Goal: Information Seeking & Learning: Learn about a topic

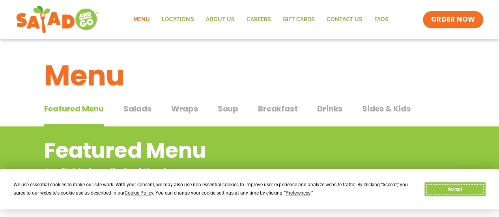
click at [456, 194] on button "Accept" at bounding box center [454, 189] width 61 height 14
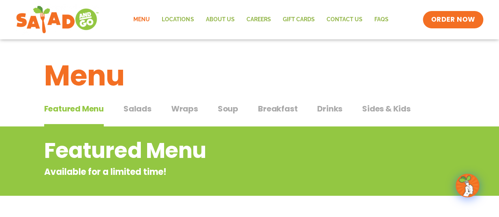
click at [142, 112] on span "Salads" at bounding box center [137, 109] width 28 height 12
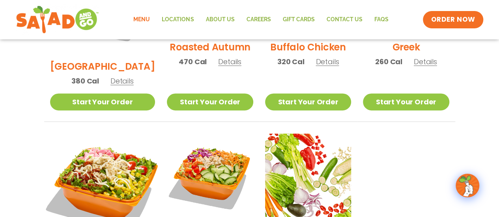
scroll to position [552, 0]
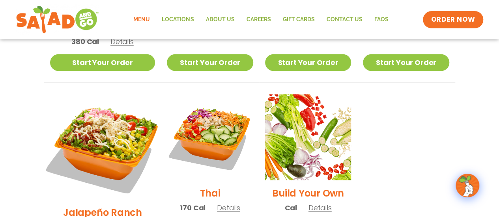
click at [95, 101] on img at bounding box center [102, 146] width 123 height 123
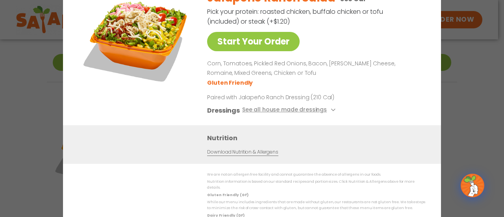
click at [127, 53] on img at bounding box center [136, 39] width 110 height 110
click at [465, 78] on div "Start Your Order Jalapeño Ranch Salad 360 Cal Pick your protein: roasted chicke…" at bounding box center [252, 108] width 504 height 217
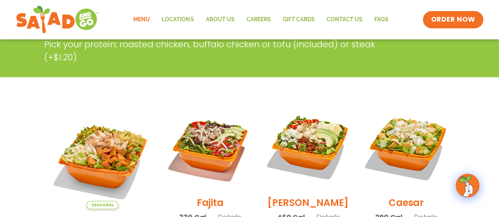
scroll to position [0, 0]
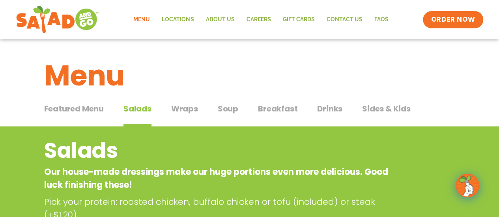
click at [191, 108] on span "Wraps" at bounding box center [184, 109] width 27 height 12
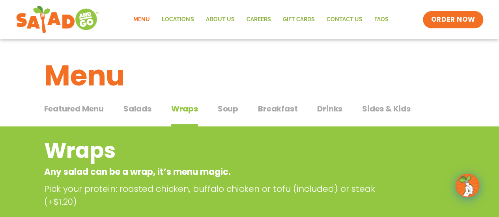
click at [320, 110] on span "Drinks" at bounding box center [329, 109] width 25 height 12
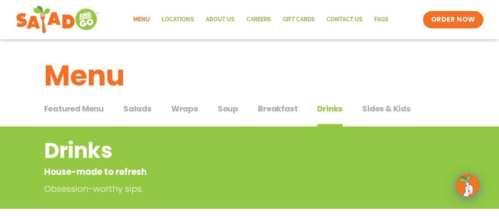
click at [373, 114] on span "Sides & Kids" at bounding box center [386, 109] width 48 height 12
